Goal: Task Accomplishment & Management: Manage account settings

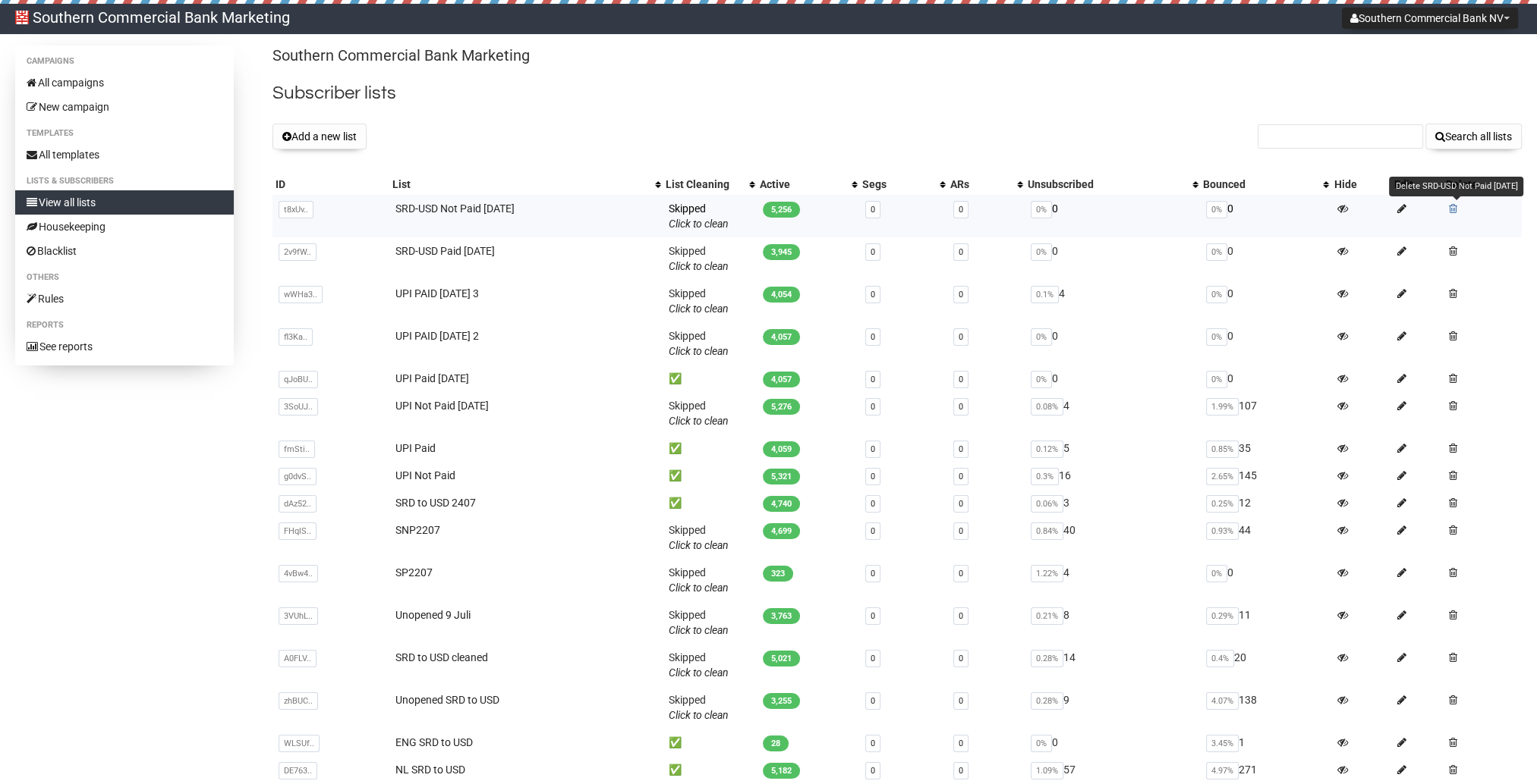
click at [1452, 209] on span at bounding box center [1453, 208] width 8 height 10
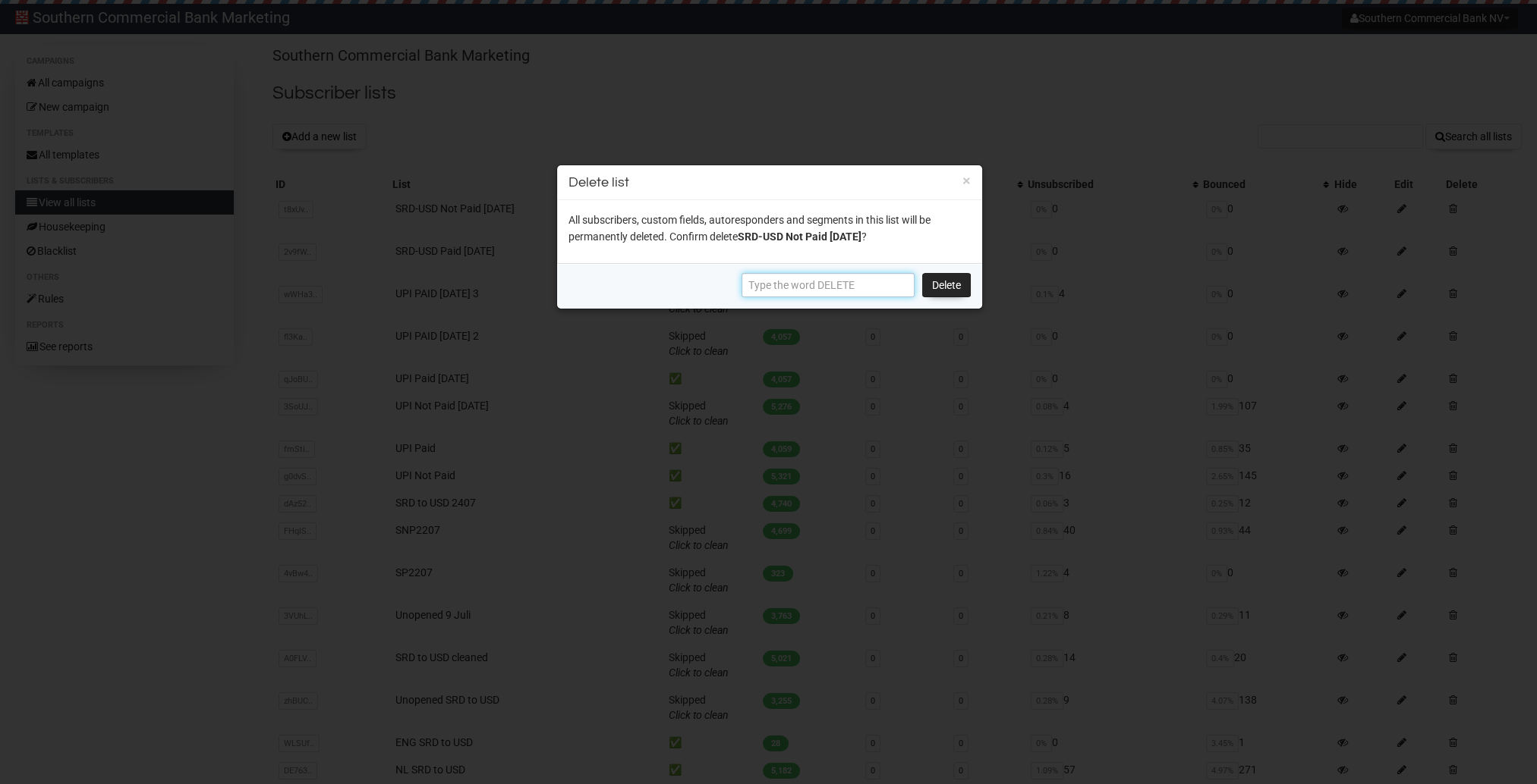
click at [889, 290] on input "text" at bounding box center [828, 285] width 173 height 24
type input "d"
click at [950, 282] on link "Delete" at bounding box center [946, 285] width 49 height 24
click at [828, 276] on input "DELETE" at bounding box center [828, 285] width 173 height 24
type input "DELETE"
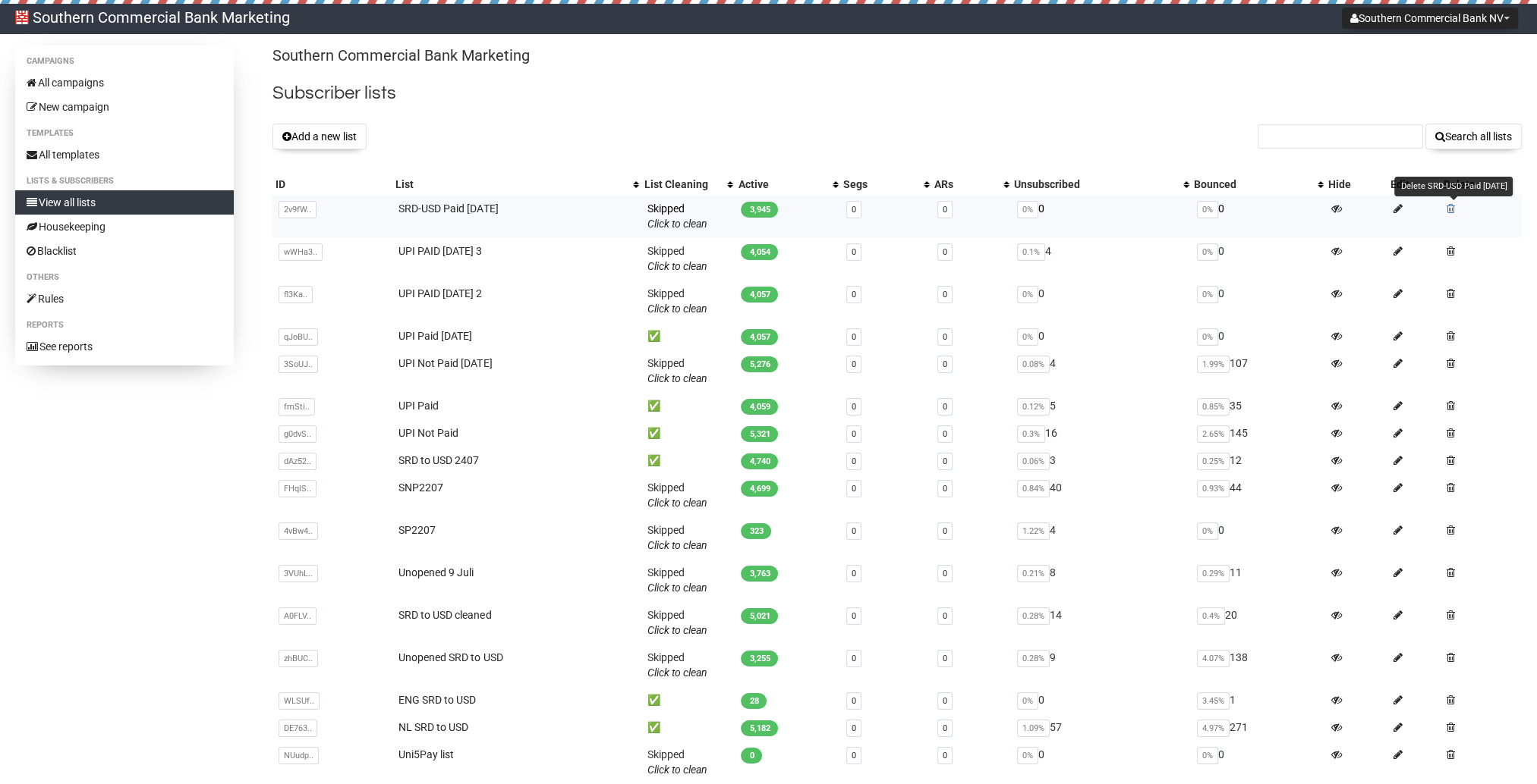
click at [1454, 205] on span at bounding box center [1451, 208] width 8 height 10
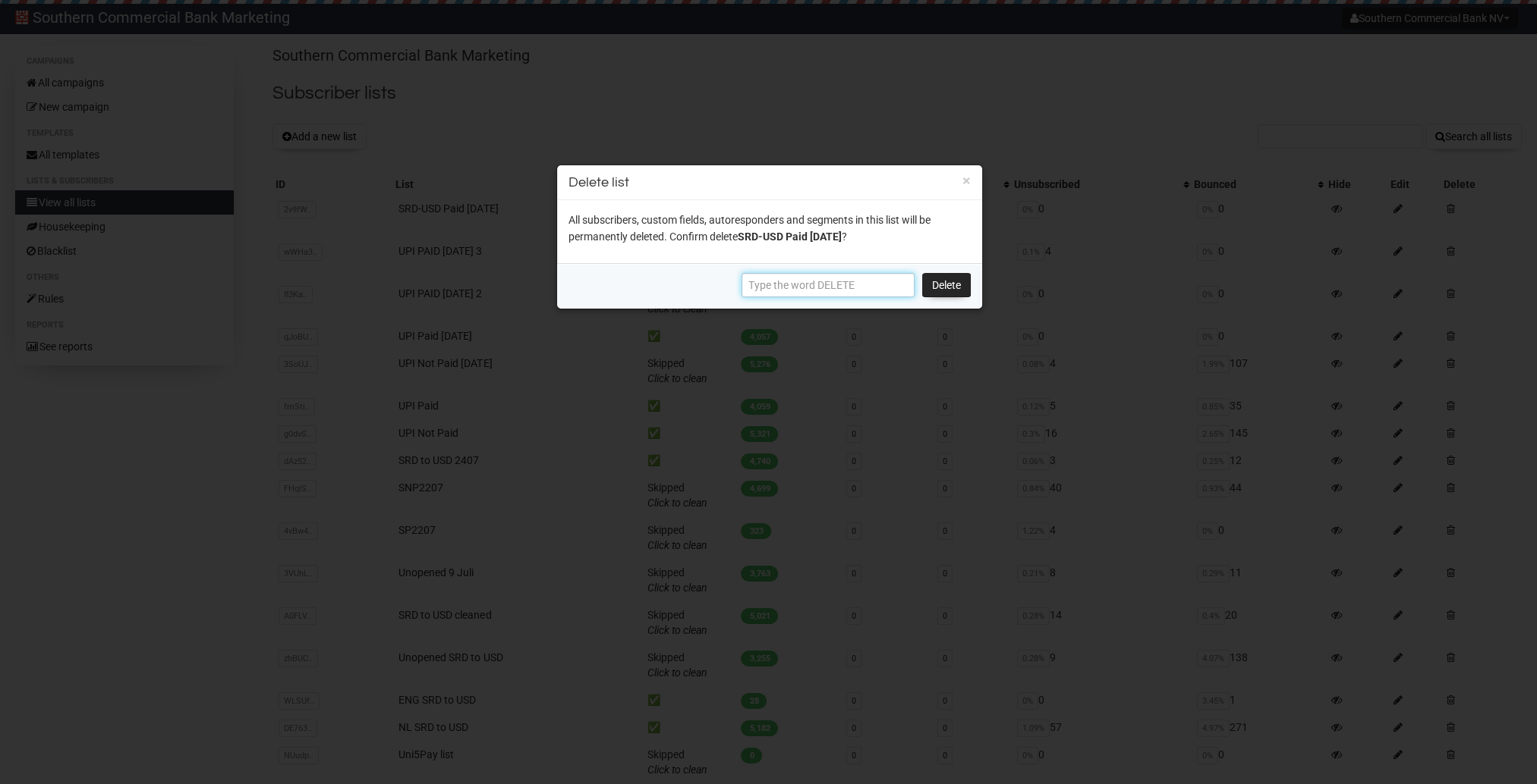
click at [772, 289] on input "text" at bounding box center [828, 285] width 173 height 24
type input "DELETE"
click at [940, 281] on link "Delete" at bounding box center [946, 285] width 49 height 24
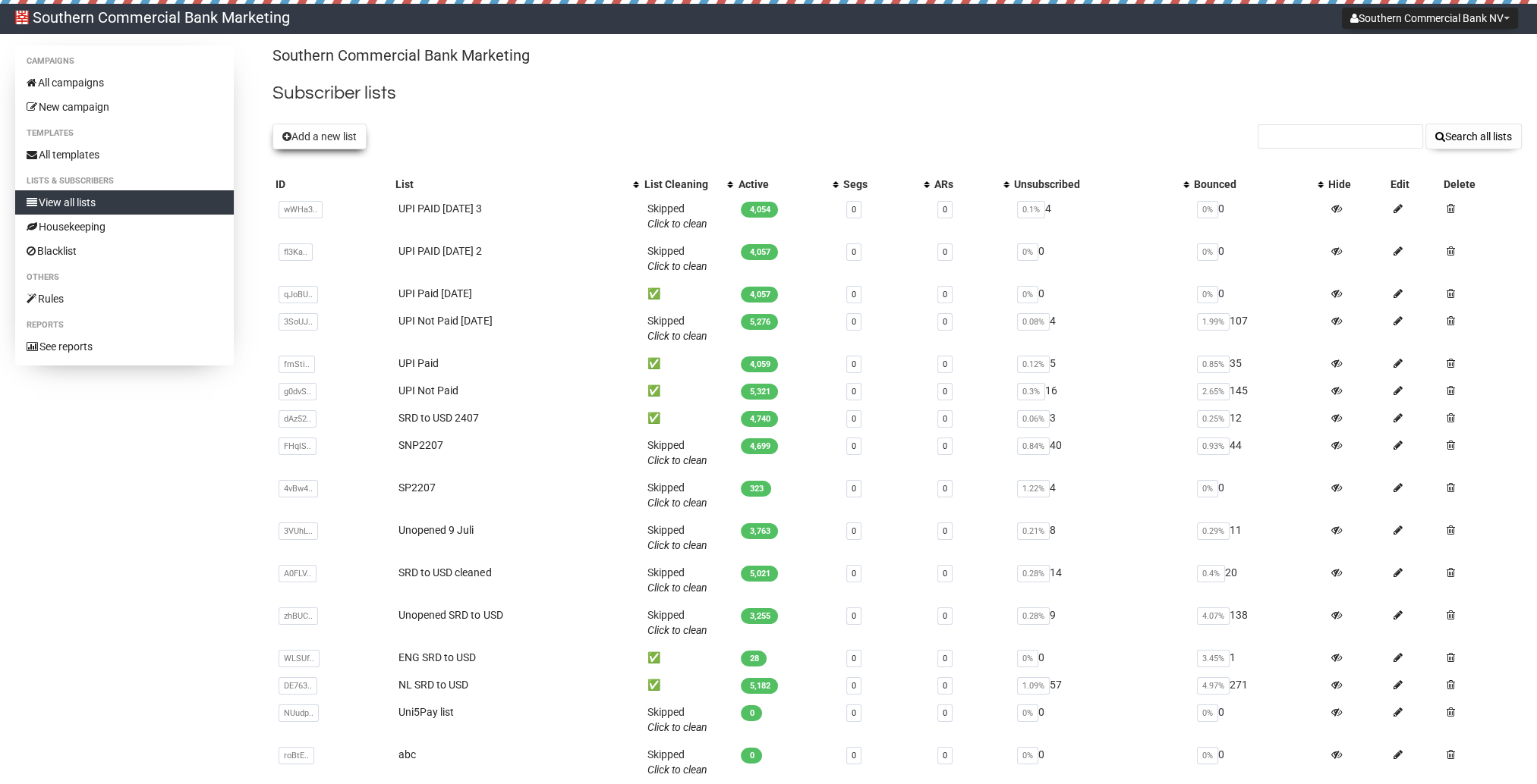
click at [357, 127] on button "Add a new list" at bounding box center [320, 137] width 94 height 26
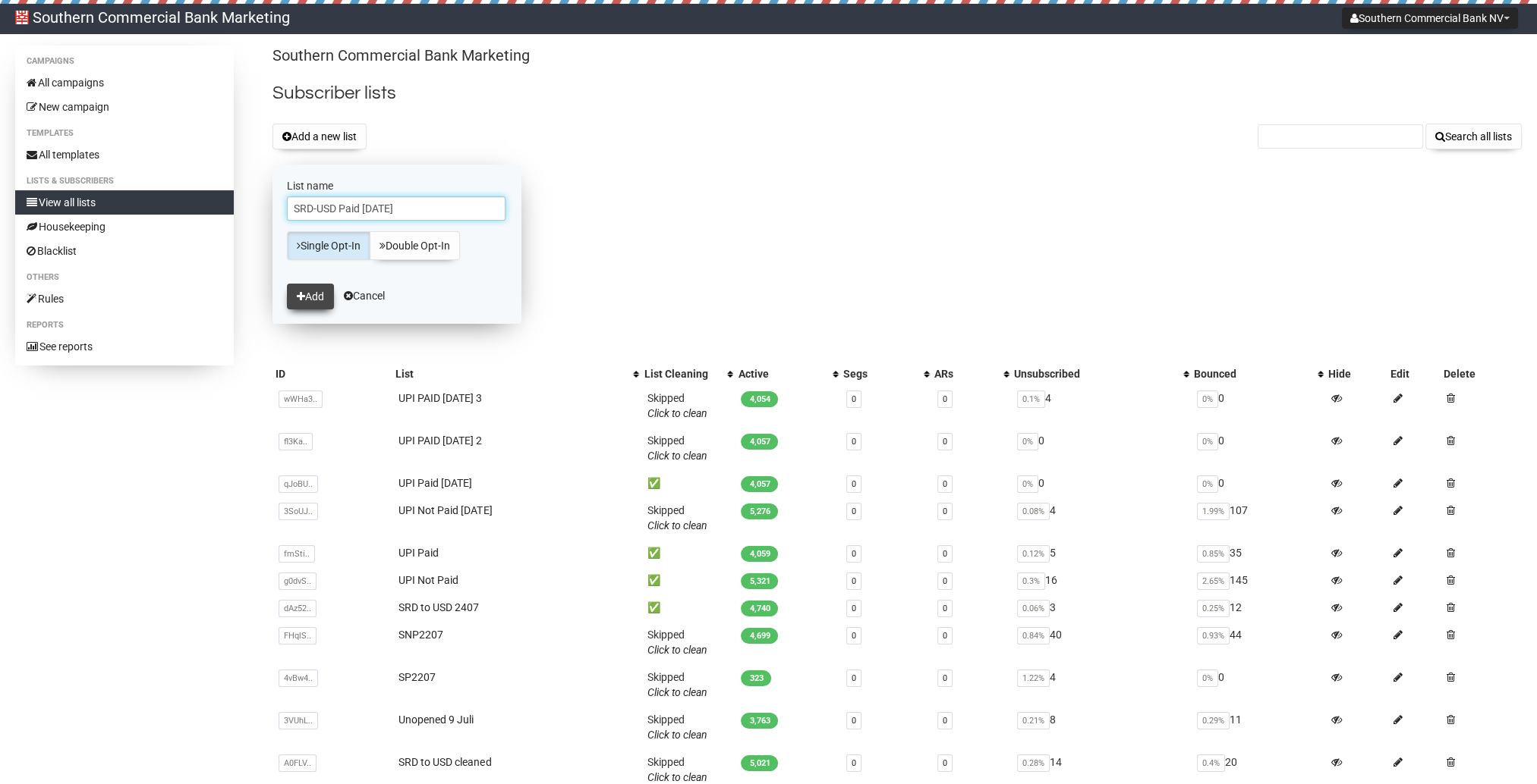
type input "SRD-USD Paid [DATE]"
click at [321, 291] on button "Add" at bounding box center [310, 296] width 47 height 26
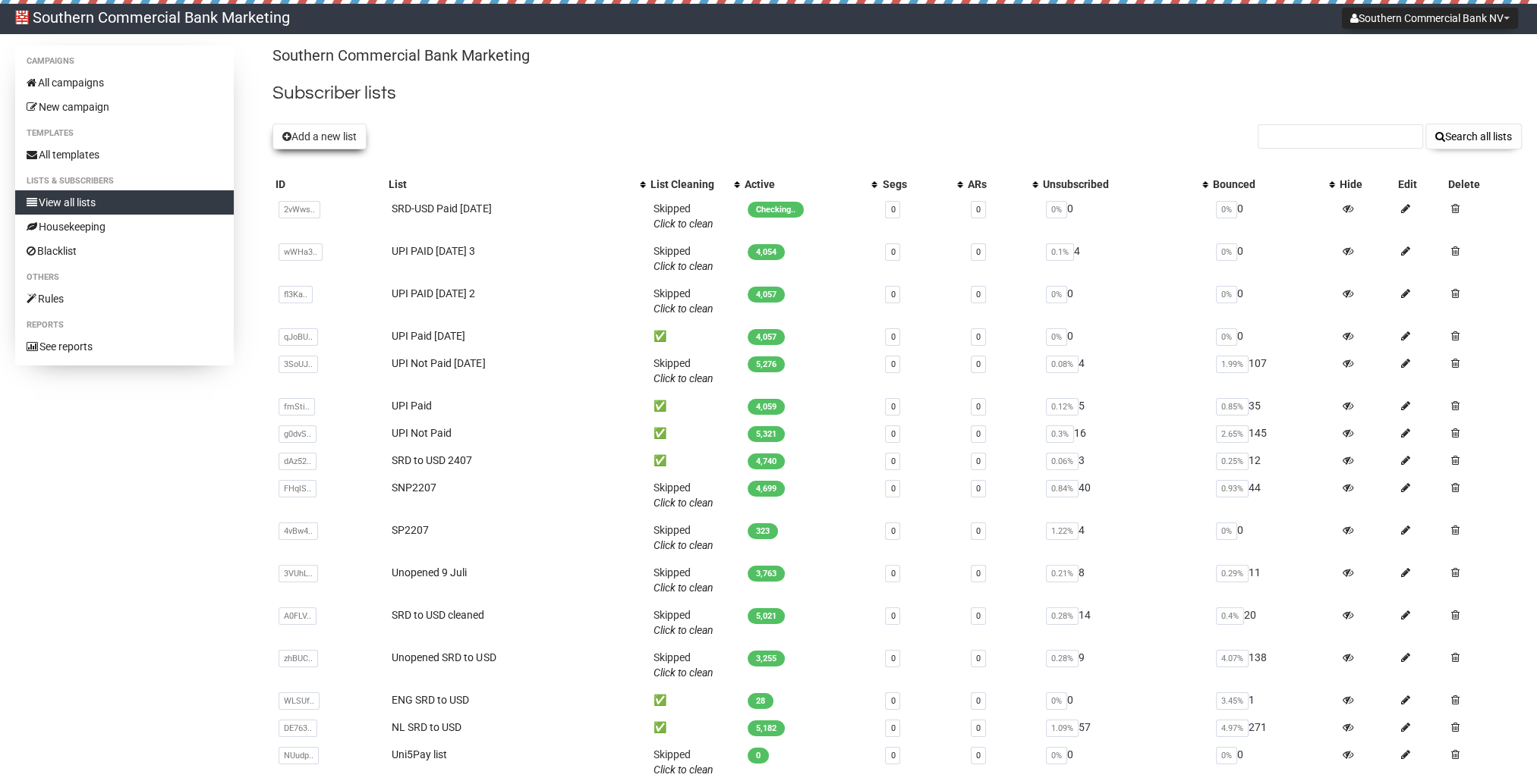
click at [313, 147] on button "Add a new list" at bounding box center [320, 137] width 94 height 26
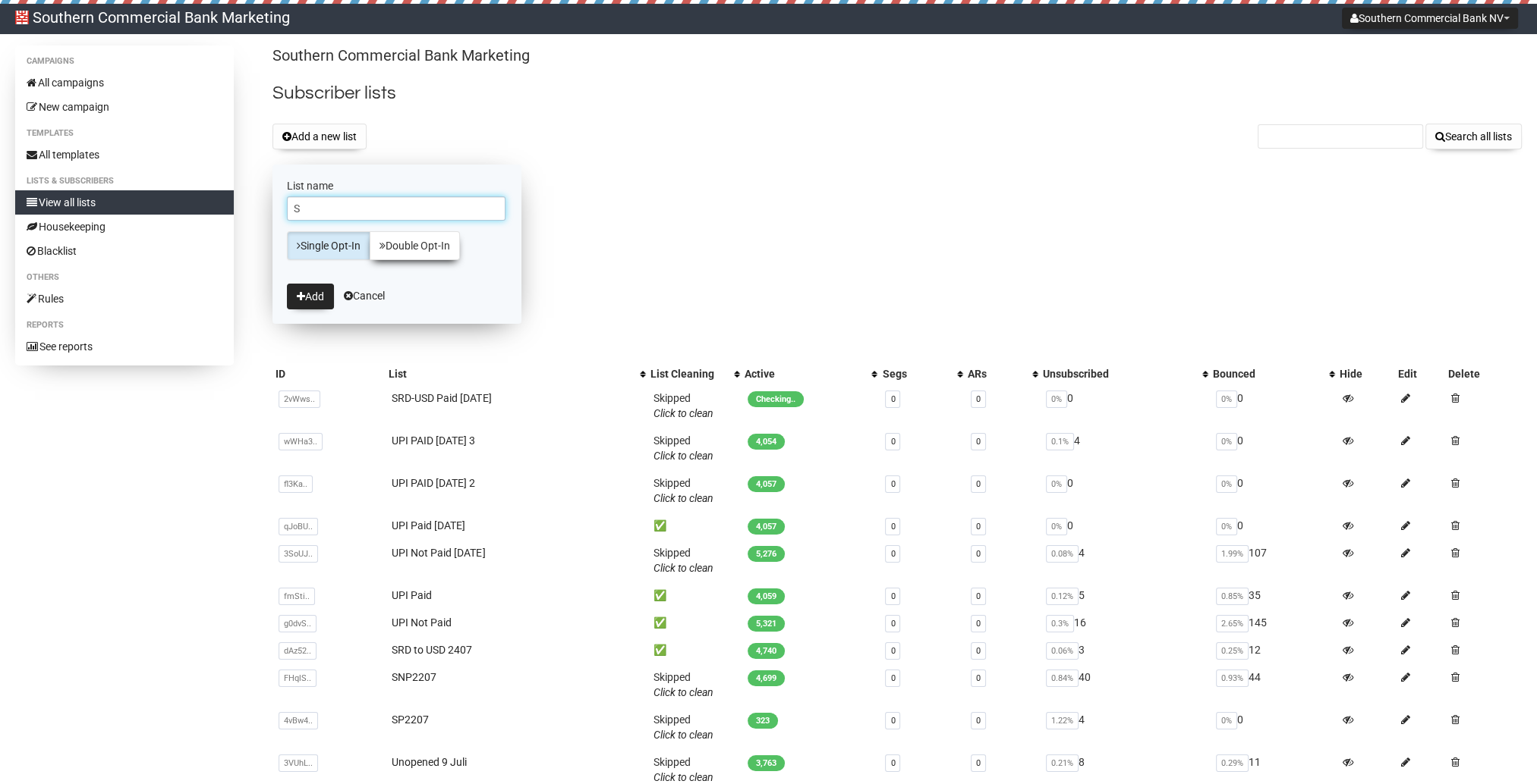
type input "SR"
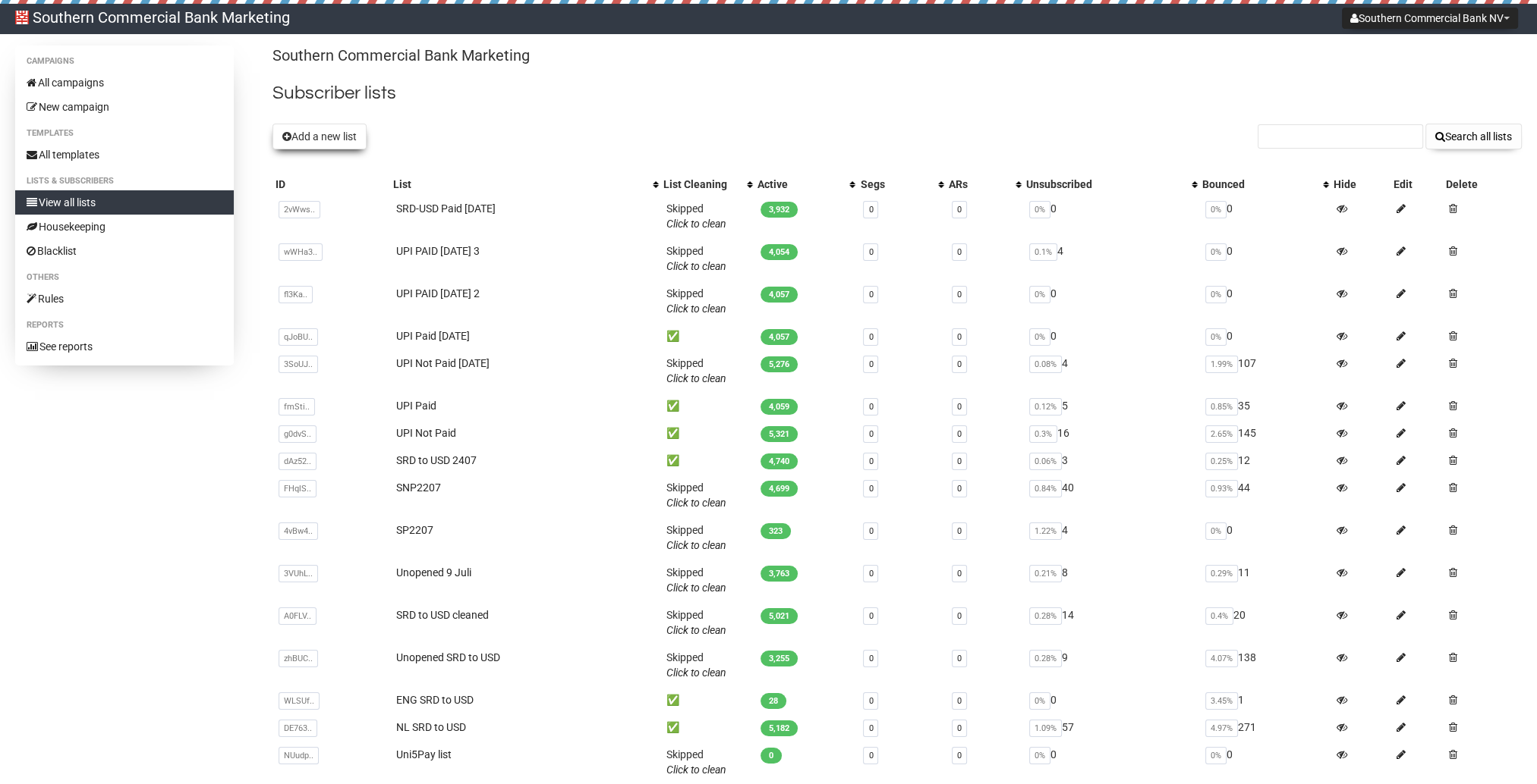
click at [323, 138] on button "Add a new list" at bounding box center [320, 137] width 94 height 26
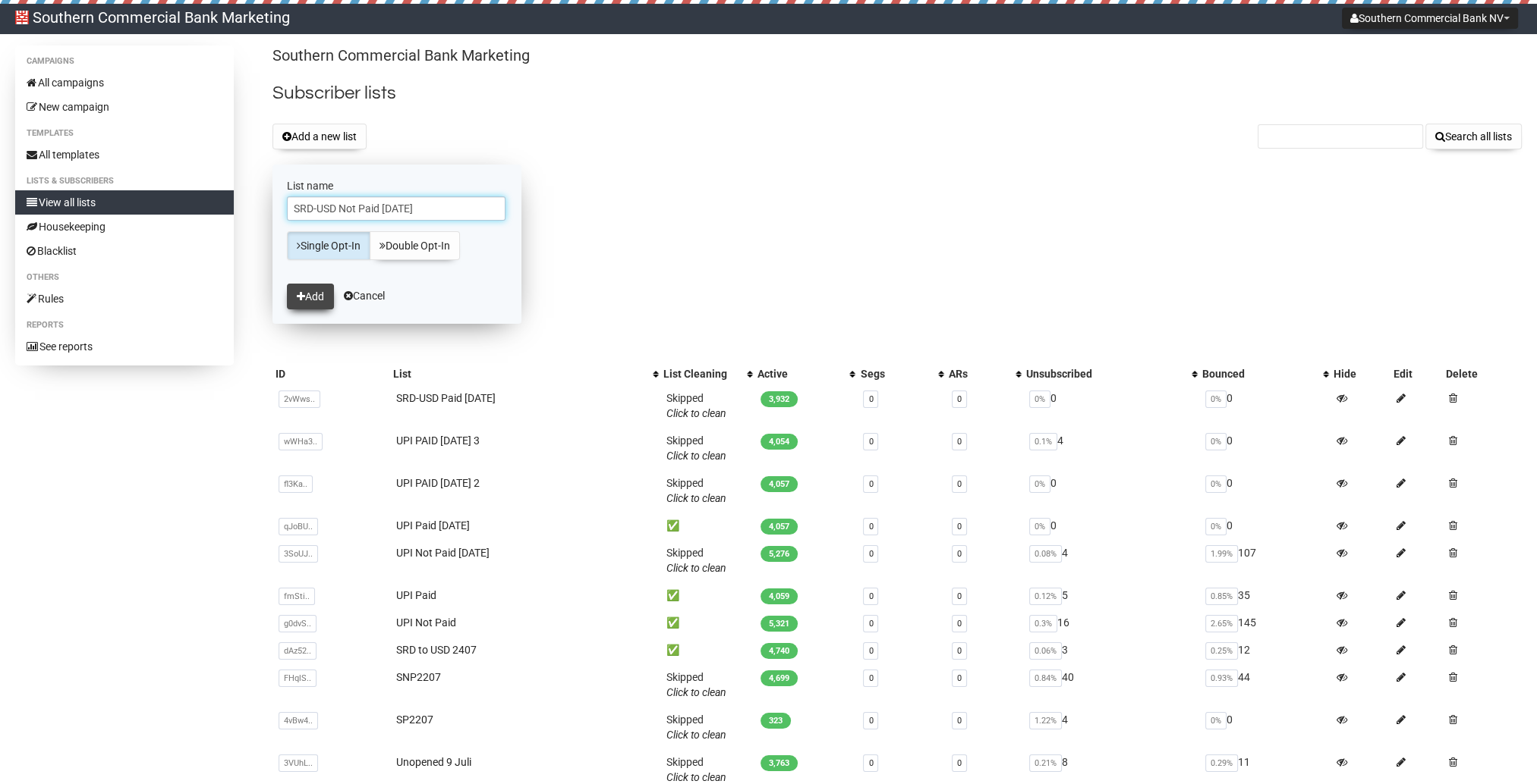
type input "SRD-USD Not Paid 20 Aug"
click at [319, 292] on button "Add" at bounding box center [310, 296] width 47 height 26
